Goal: Task Accomplishment & Management: Complete application form

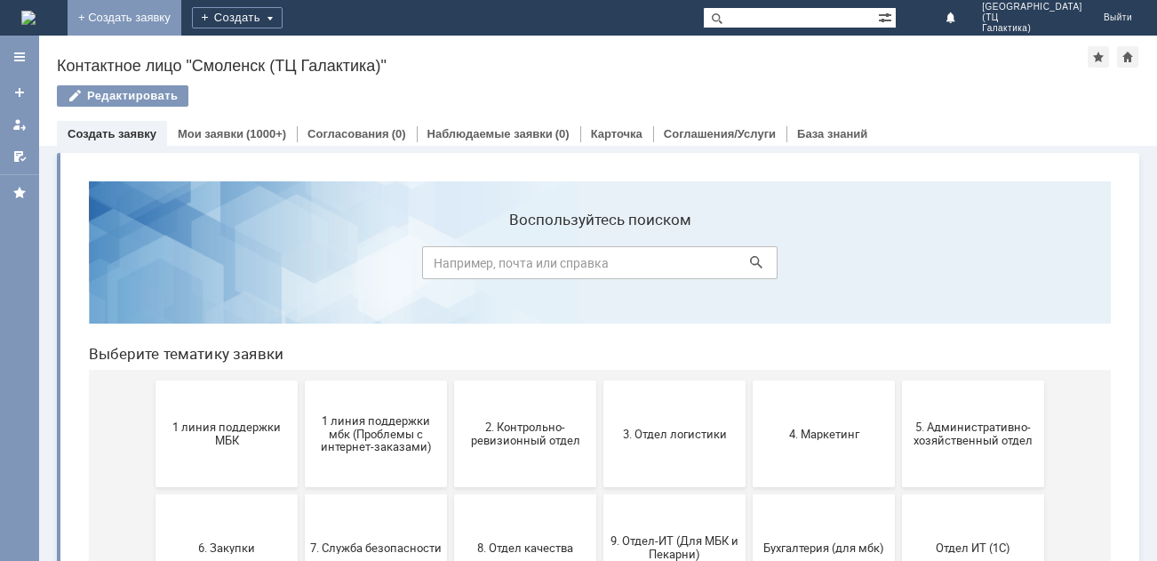
click at [181, 8] on link "+ Создать заявку" at bounding box center [125, 18] width 114 height 36
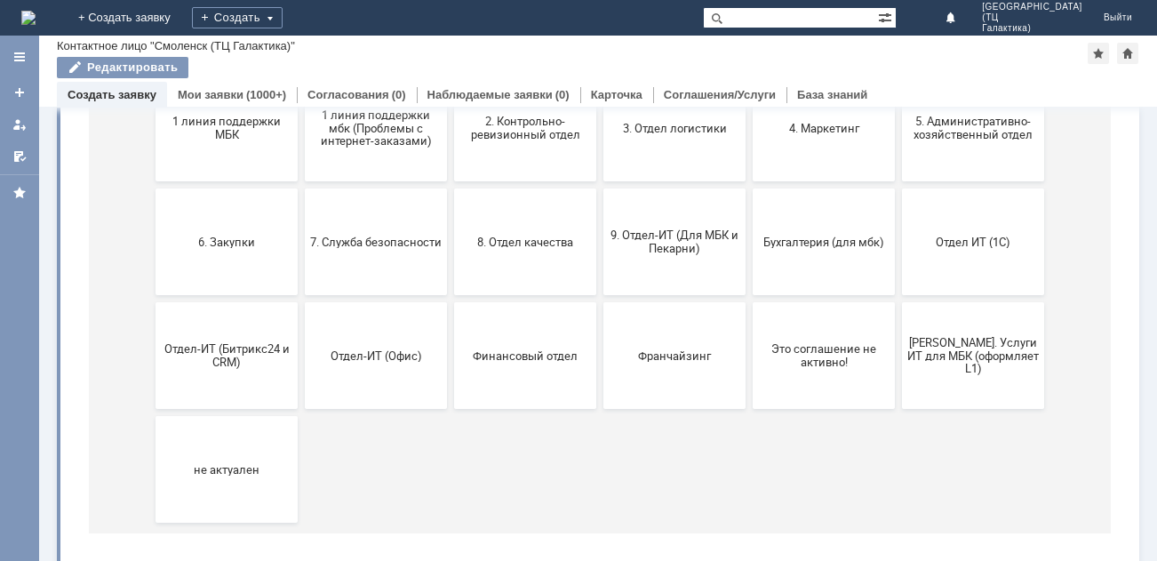
scroll to position [178, 0]
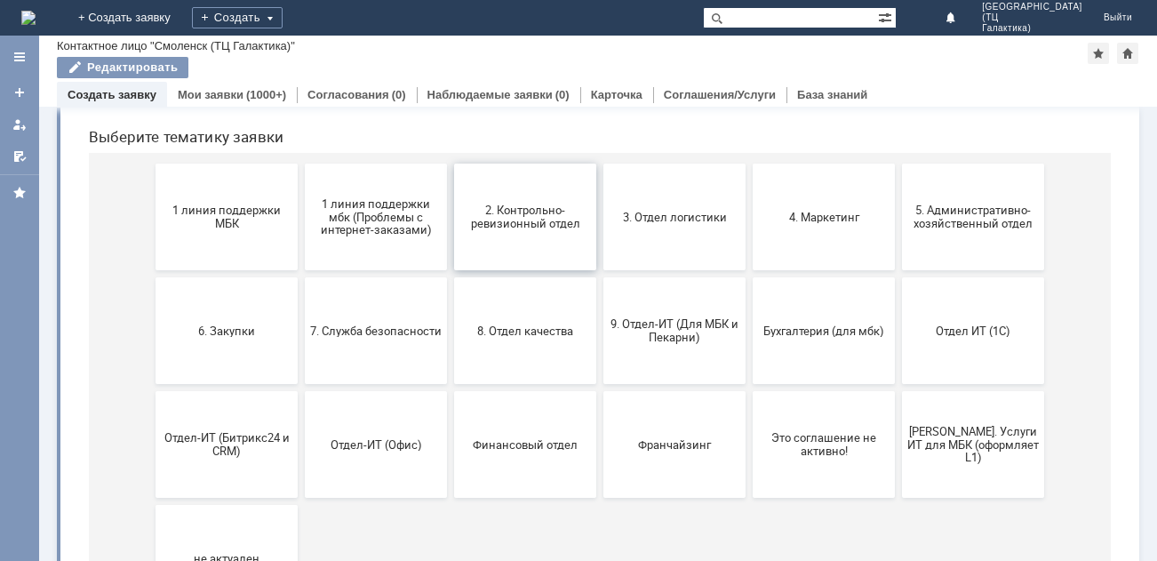
click at [514, 251] on button "2. Контрольно-ревизионный отдел" at bounding box center [525, 216] width 142 height 107
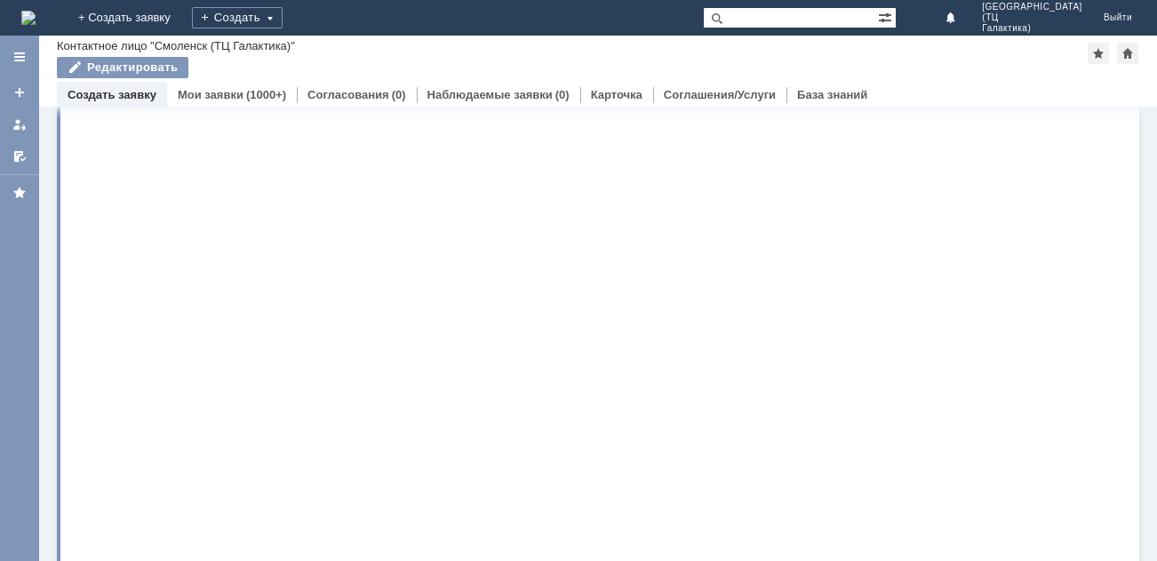
scroll to position [0, 0]
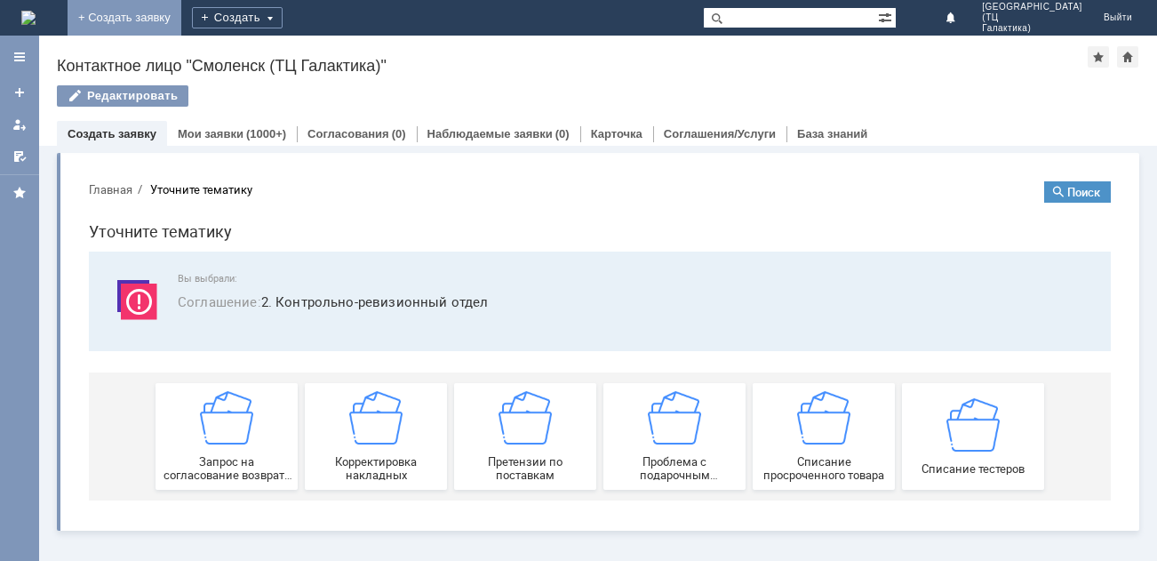
click at [181, 14] on link "+ Создать заявку" at bounding box center [125, 18] width 114 height 36
click at [181, 15] on link "+ Создать заявку" at bounding box center [125, 18] width 114 height 36
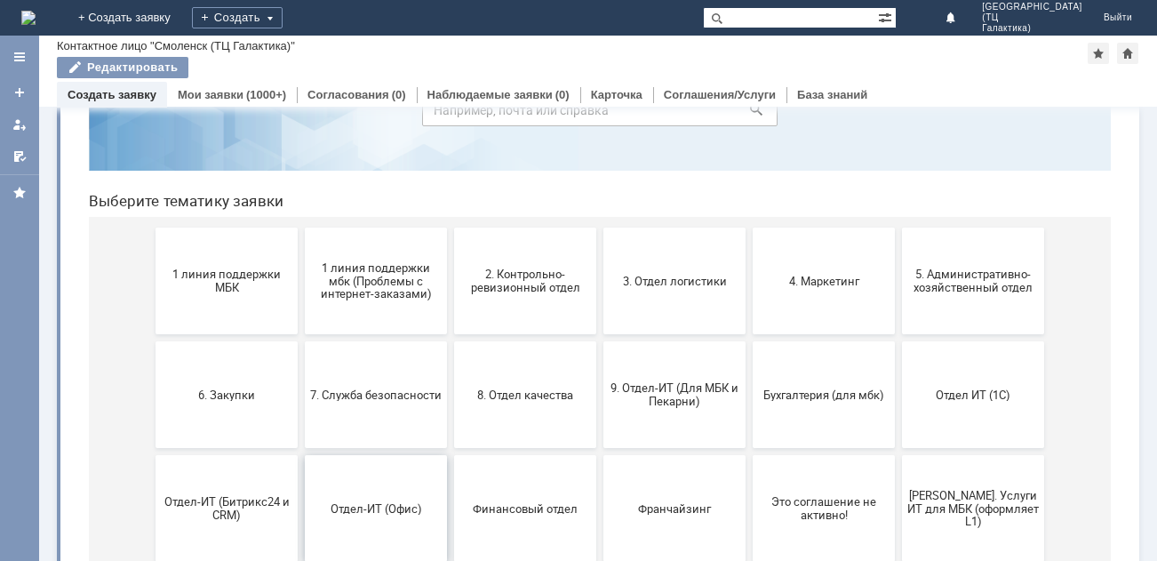
scroll to position [100, 0]
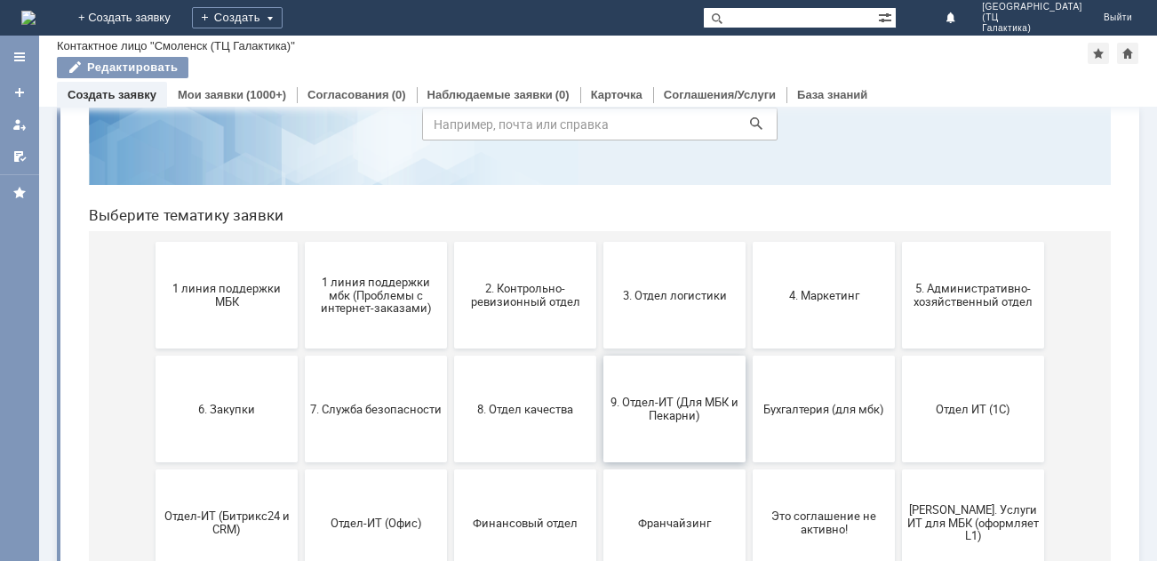
click at [674, 415] on span "9. Отдел-ИТ (Для МБК и Пекарни)" at bounding box center [675, 408] width 132 height 27
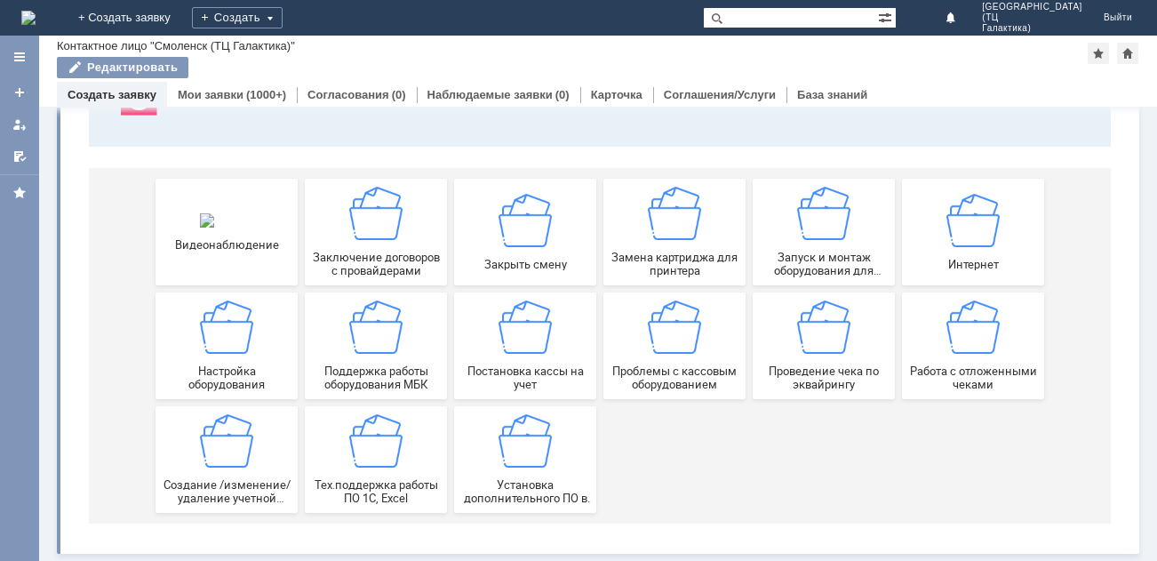
scroll to position [166, 0]
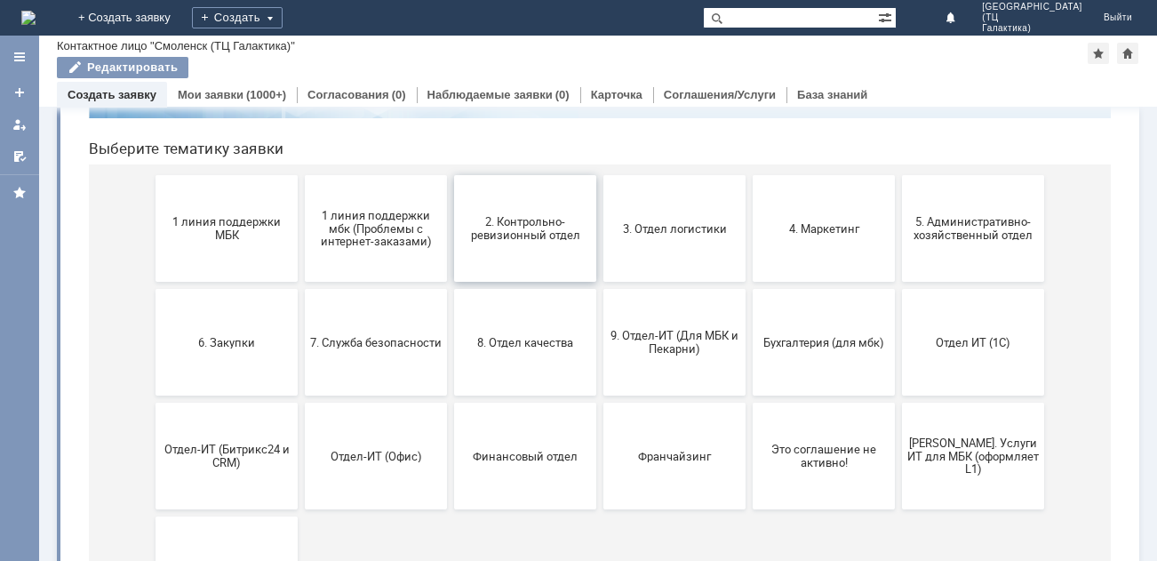
click at [538, 229] on span "2. Контрольно-ревизионный отдел" at bounding box center [525, 228] width 132 height 27
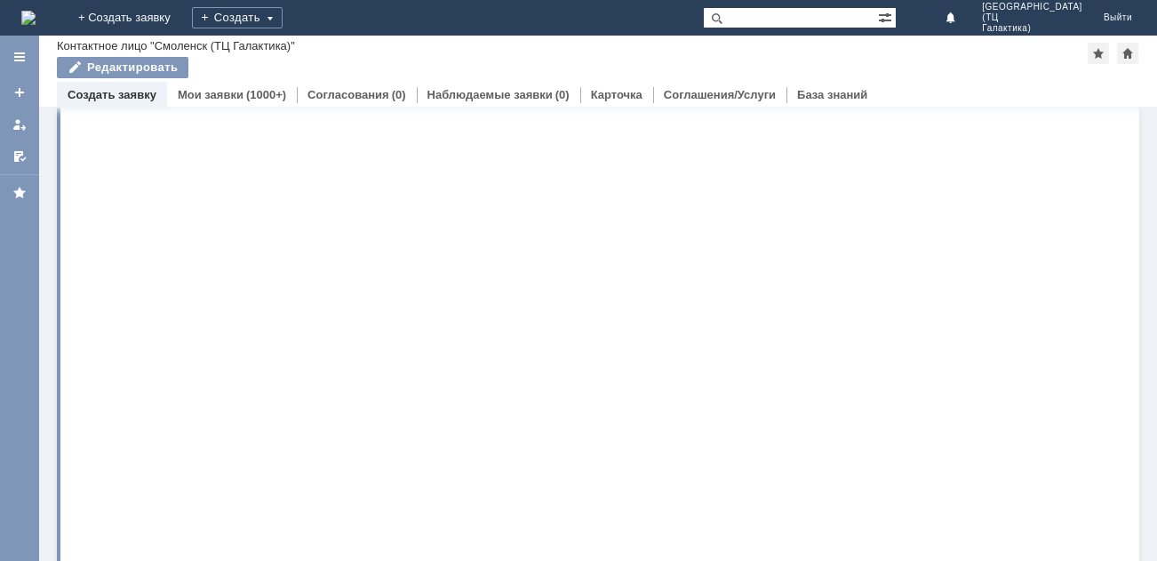
scroll to position [0, 0]
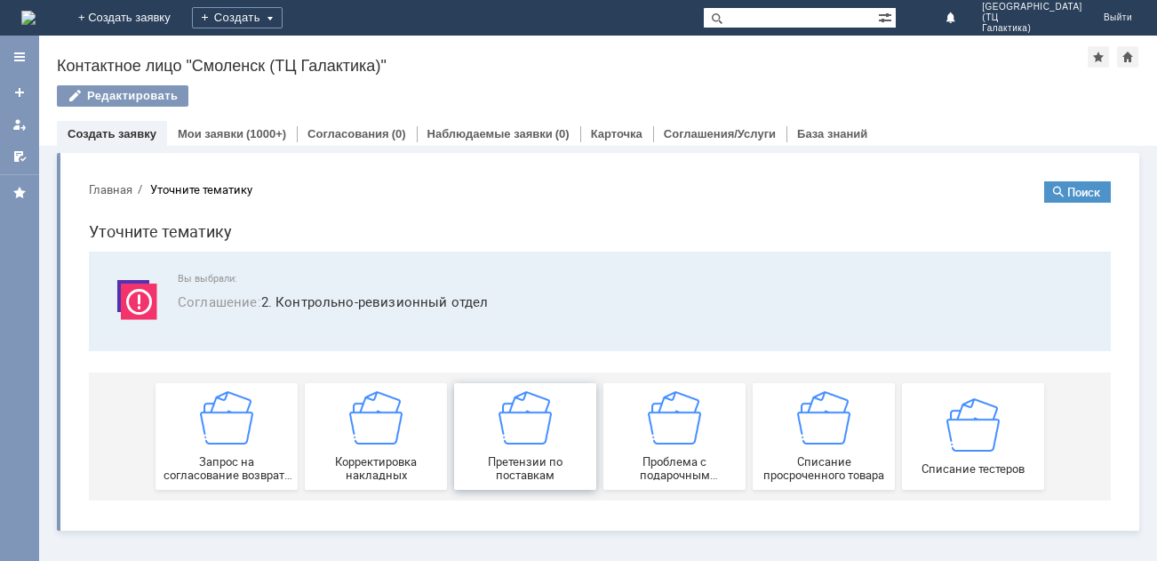
click at [538, 445] on div "Претензии по поставкам" at bounding box center [525, 436] width 132 height 91
click at [428, 474] on span "Корректировка накладных" at bounding box center [376, 468] width 132 height 27
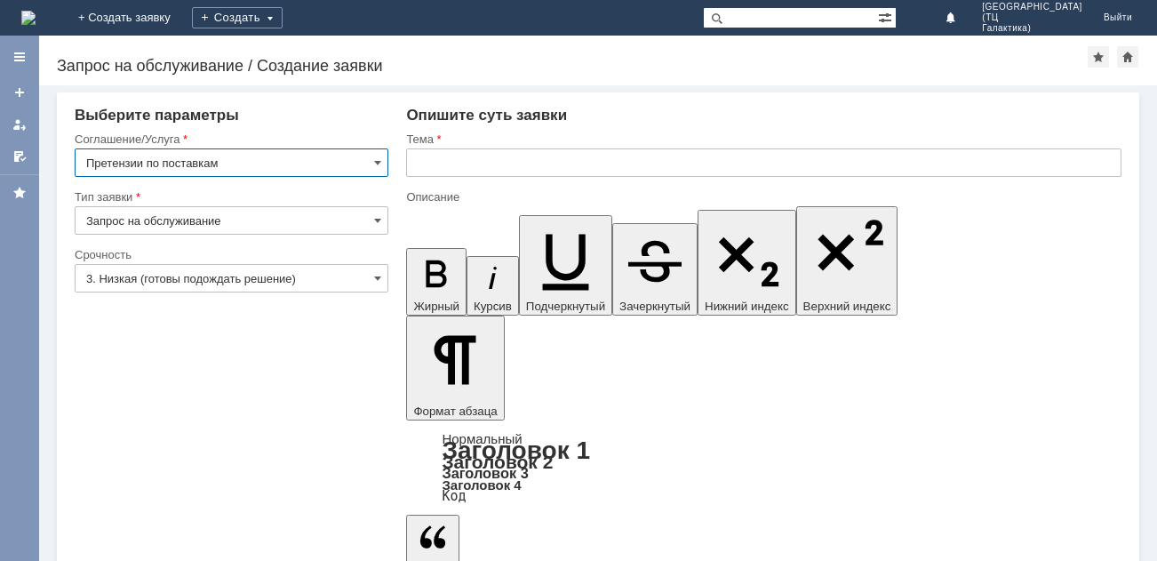
click at [351, 160] on input "Претензии по поставкам" at bounding box center [232, 162] width 314 height 28
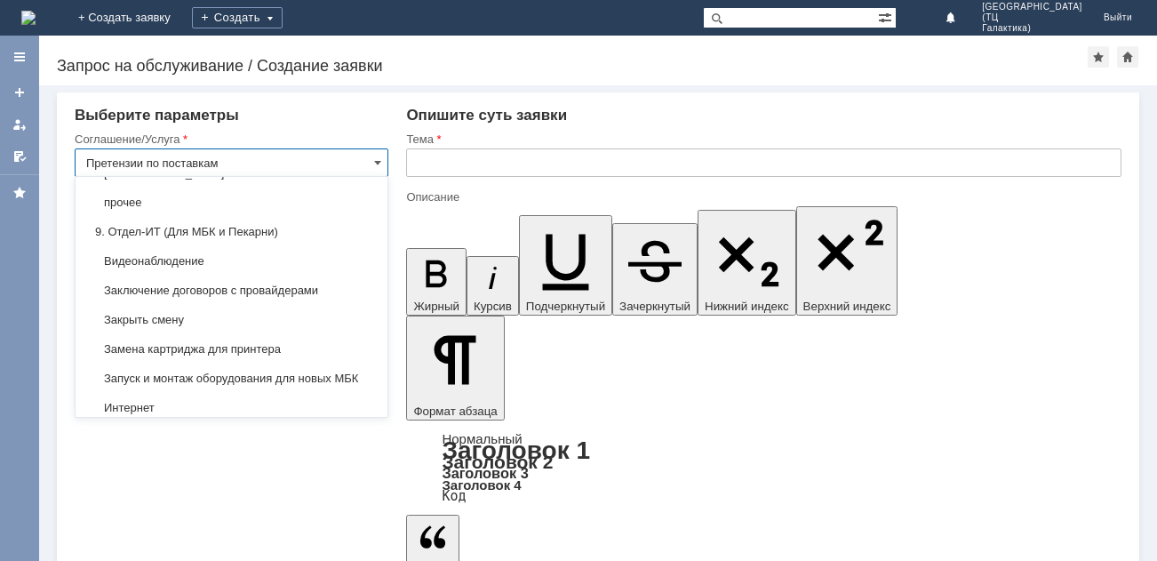
scroll to position [1546, 0]
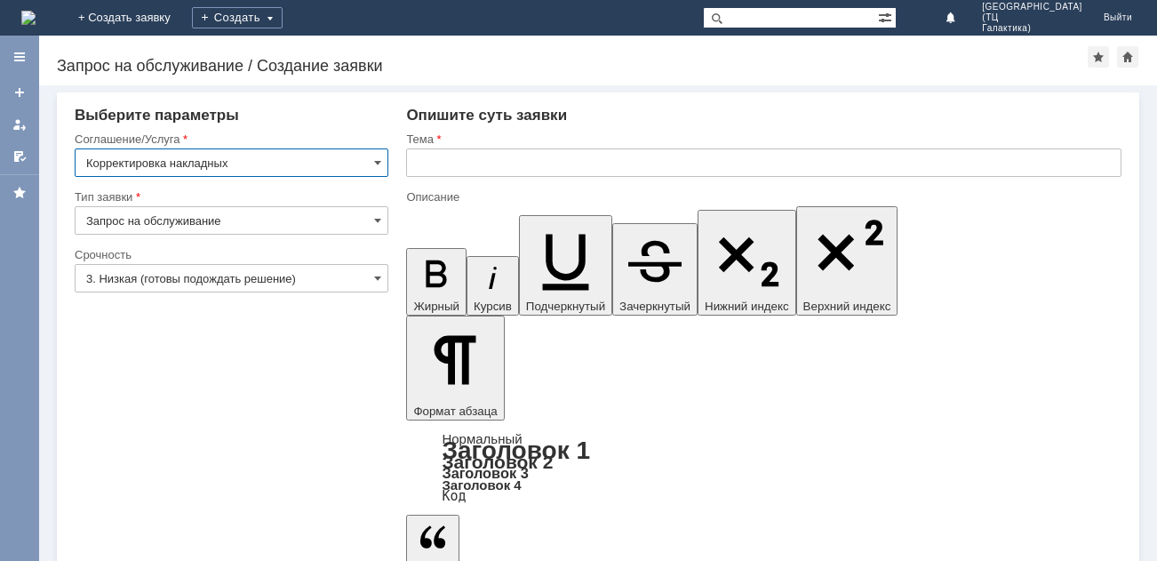
click at [361, 265] on input "3. Низкая (готовы подождать решение)" at bounding box center [232, 278] width 314 height 28
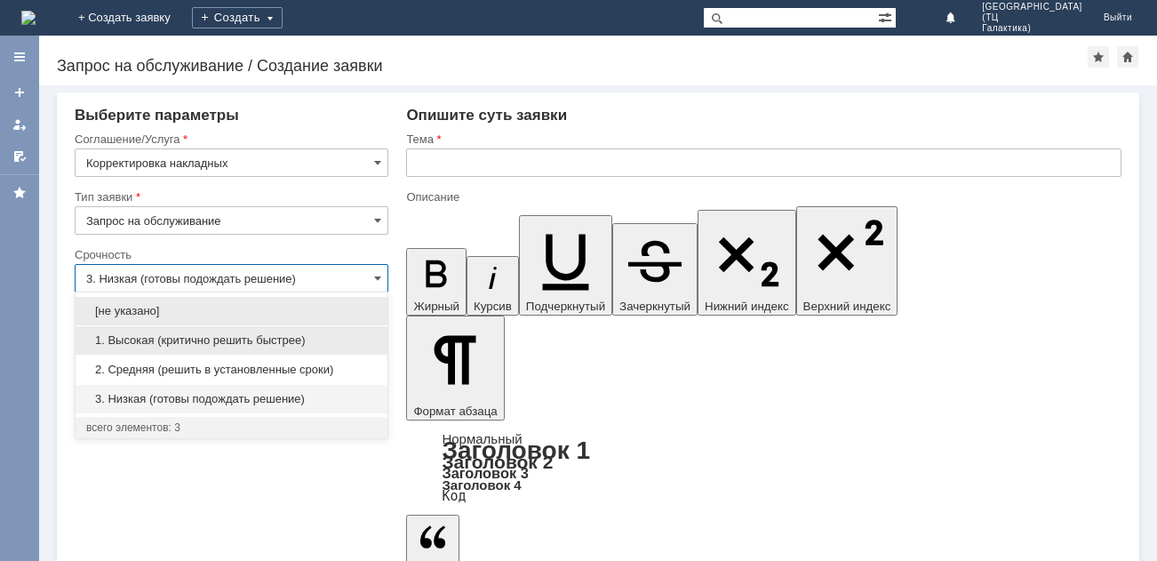
click at [329, 346] on span "1. Высокая (критично решить быстрее)" at bounding box center [231, 340] width 291 height 14
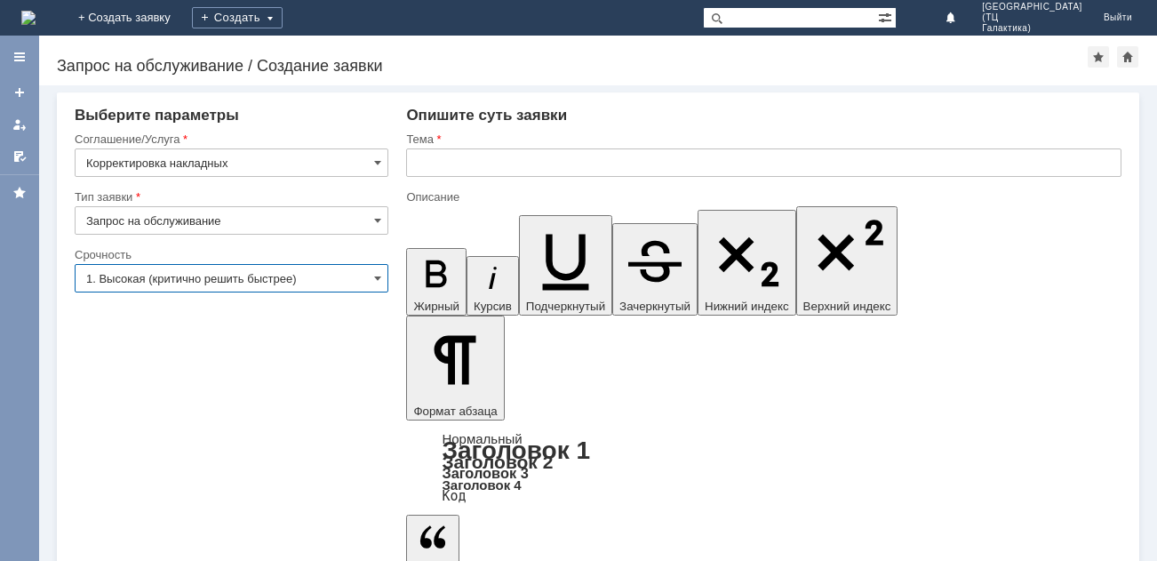
type input "1. Высокая (критично решить быстрее)"
click at [482, 161] on input "text" at bounding box center [763, 162] width 715 height 28
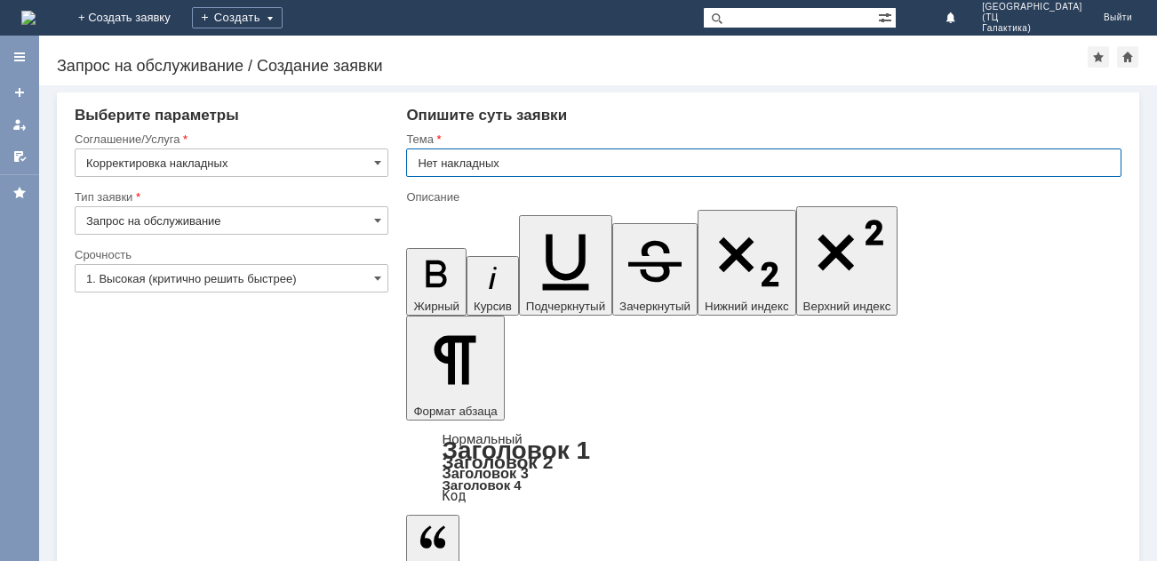
type input "Нет накладных"
drag, startPoint x: 710, startPoint y: 4690, endPoint x: 648, endPoint y: 4704, distance: 63.8
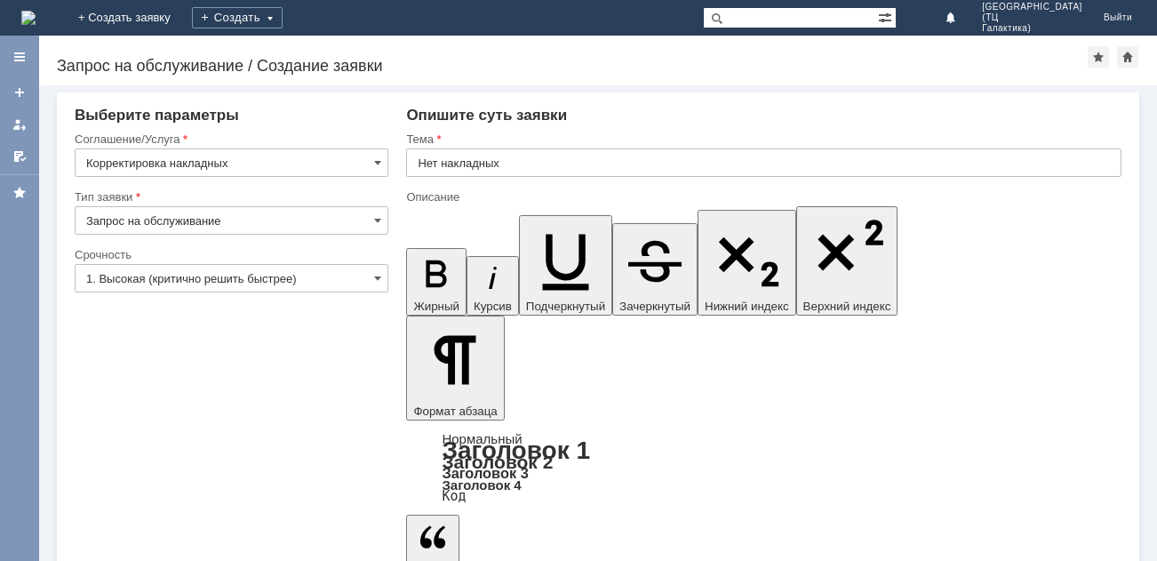
drag, startPoint x: 638, startPoint y: 4696, endPoint x: 721, endPoint y: 4688, distance: 83.9
click at [632, 167] on input "Нет накладных" at bounding box center [763, 162] width 715 height 28
click at [631, 167] on input "Нет накладных" at bounding box center [763, 162] width 715 height 28
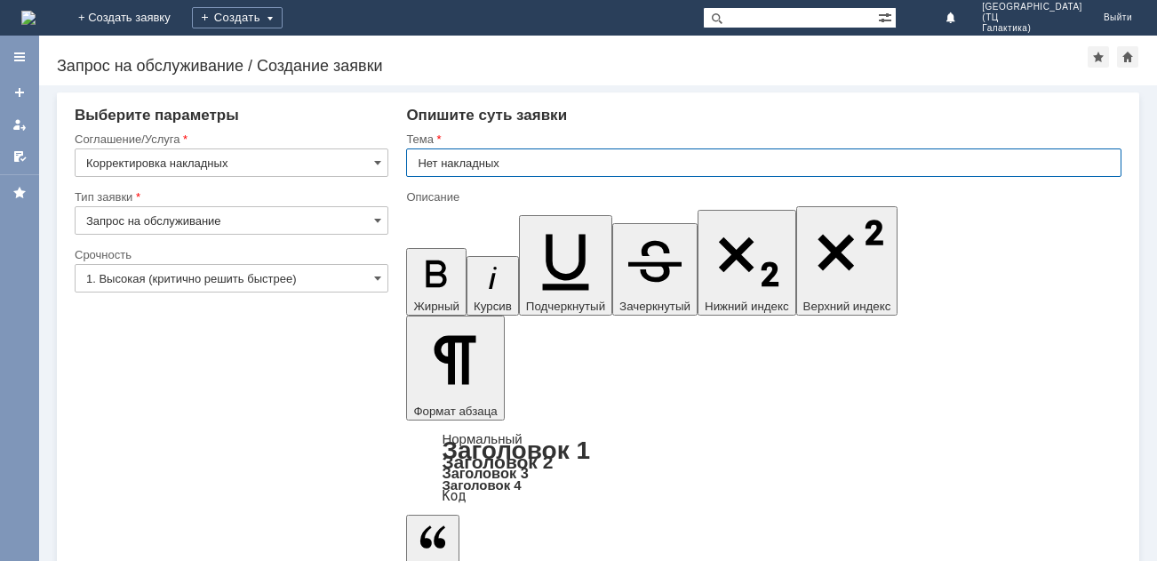
click at [631, 167] on input "Нет накладных" at bounding box center [763, 162] width 715 height 28
drag, startPoint x: 726, startPoint y: 4704, endPoint x: 476, endPoint y: 4755, distance: 254.9
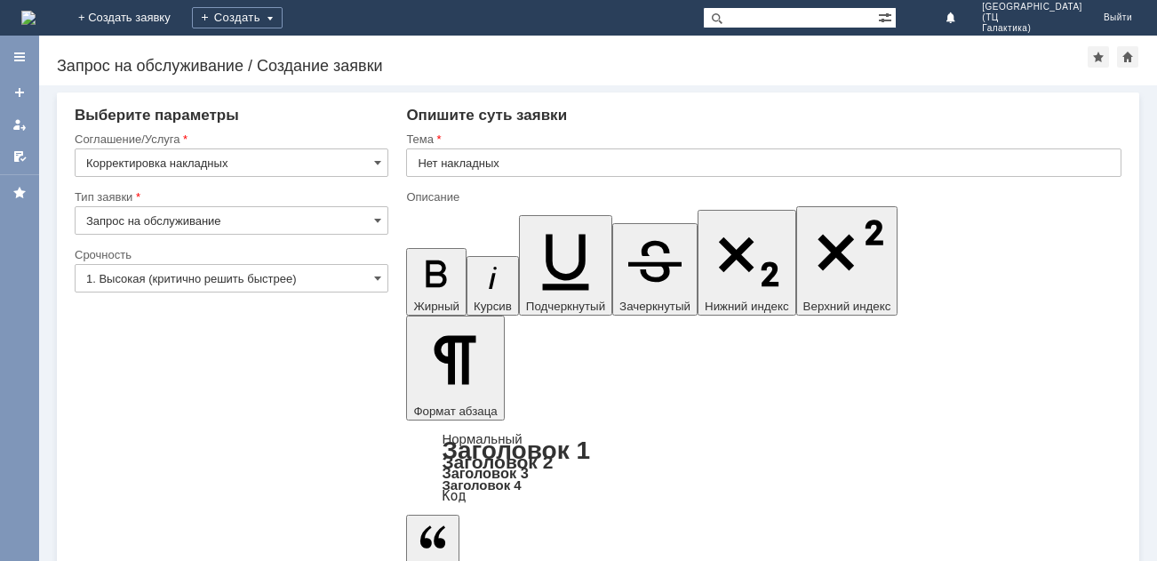
drag, startPoint x: 700, startPoint y: 4699, endPoint x: 719, endPoint y: 4699, distance: 18.7
